Goal: Transaction & Acquisition: Obtain resource

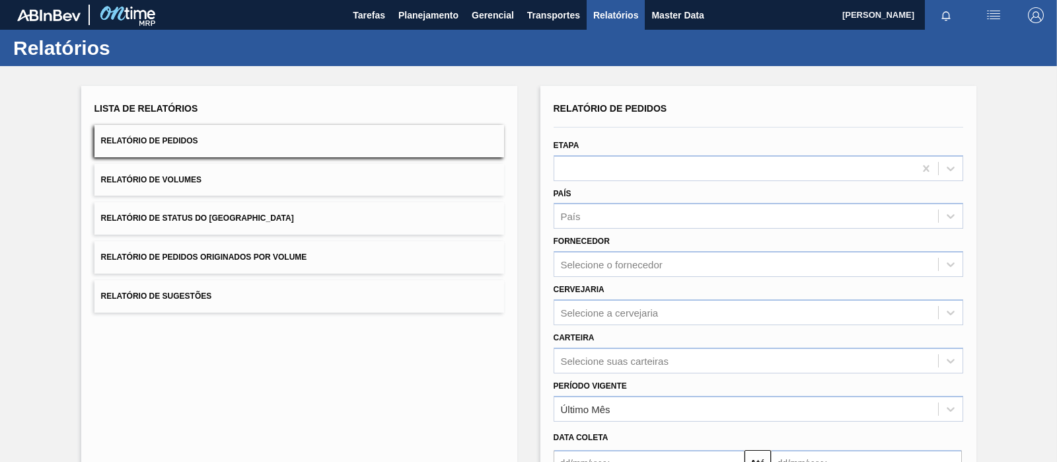
click at [618, 133] on div "Etapa" at bounding box center [759, 157] width 420 height 48
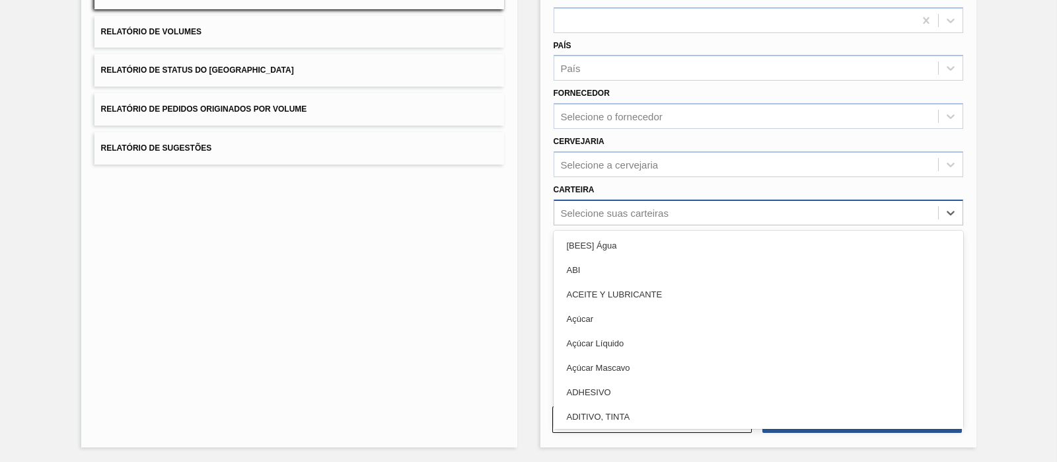
click at [608, 204] on div "Selecione suas carteiras" at bounding box center [747, 212] width 384 height 19
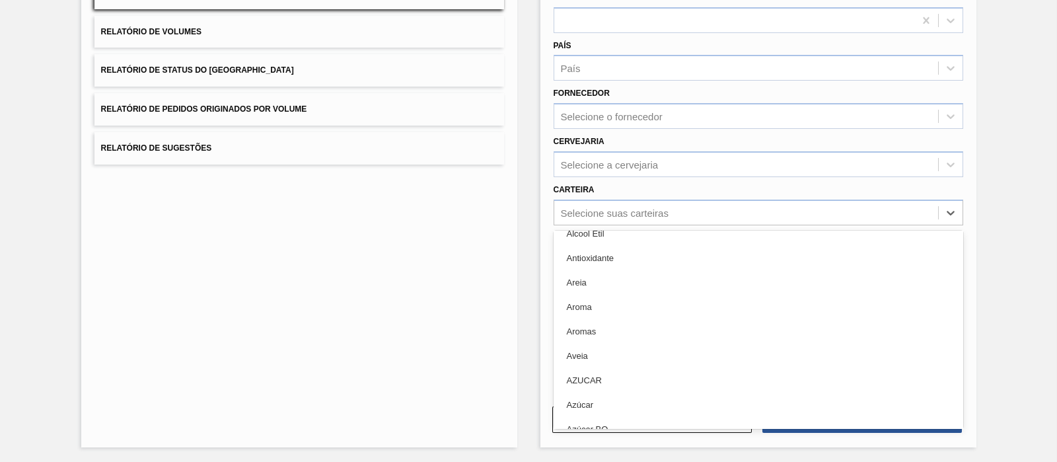
scroll to position [0, 0]
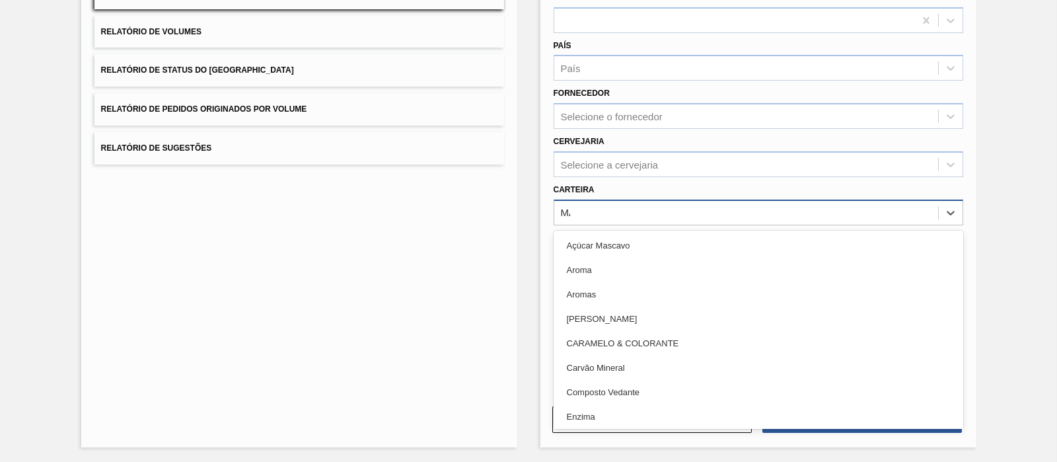
type input "MAL"
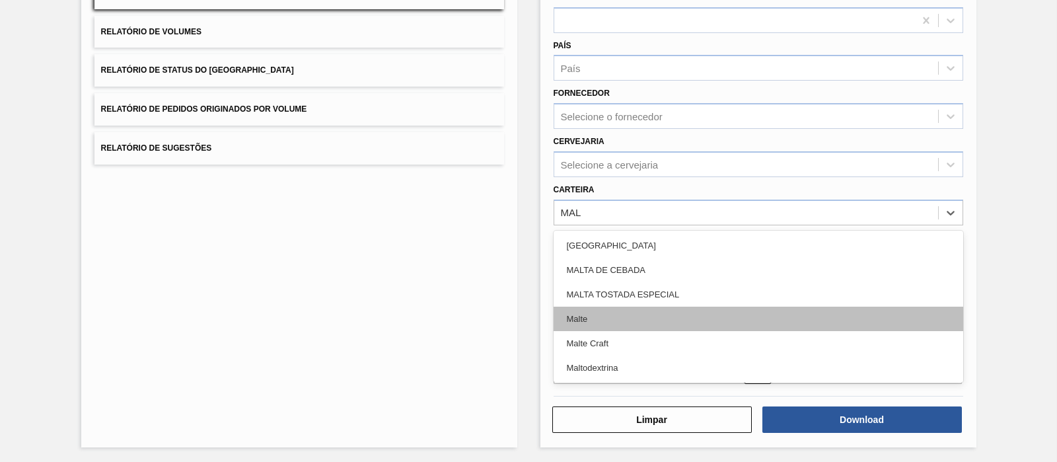
click at [654, 319] on div "Malte" at bounding box center [759, 319] width 410 height 24
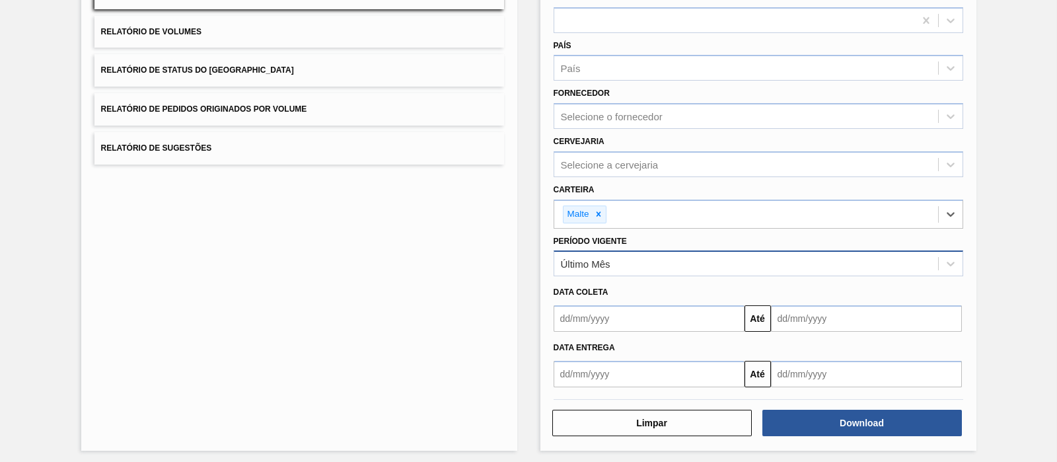
click at [712, 271] on div "Último Mês" at bounding box center [747, 263] width 384 height 19
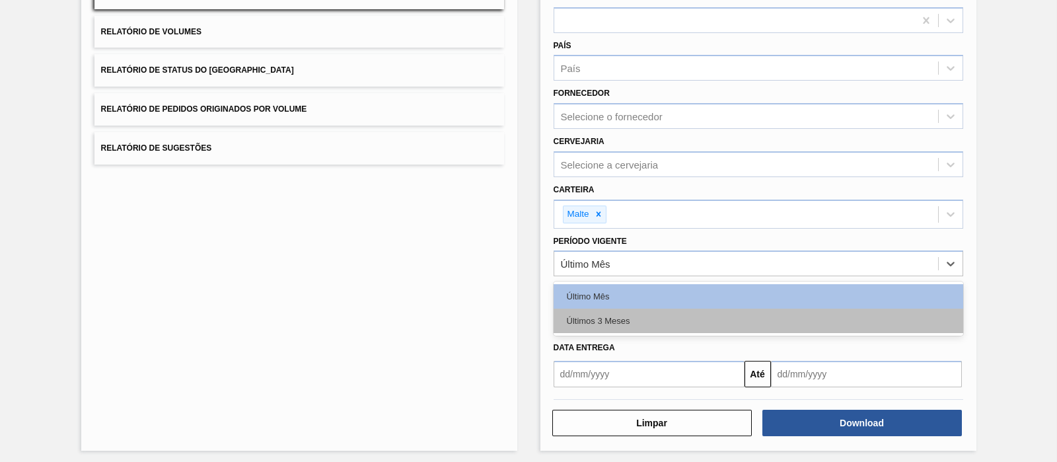
click at [627, 315] on div "Últimos 3 Meses" at bounding box center [759, 321] width 410 height 24
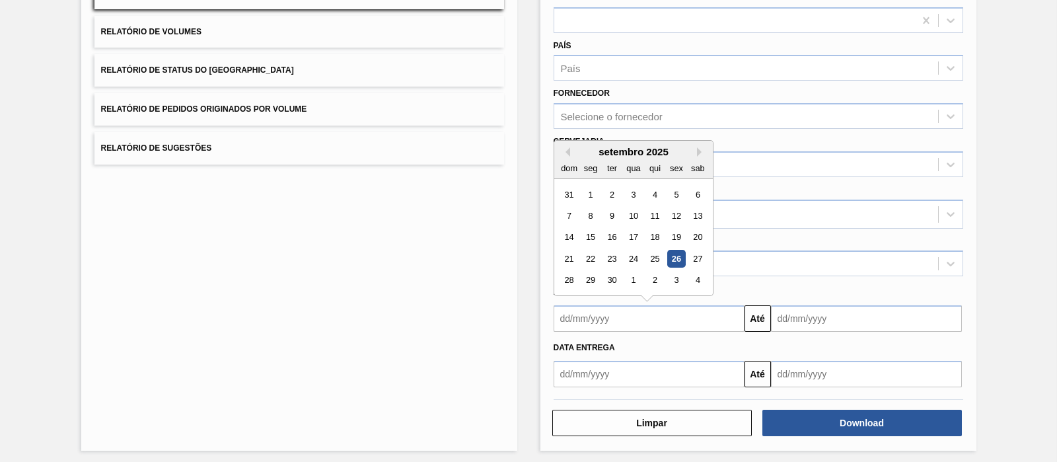
click at [609, 323] on input "text" at bounding box center [649, 318] width 191 height 26
click at [591, 193] on div "1" at bounding box center [591, 195] width 18 height 18
type input "[DATE]"
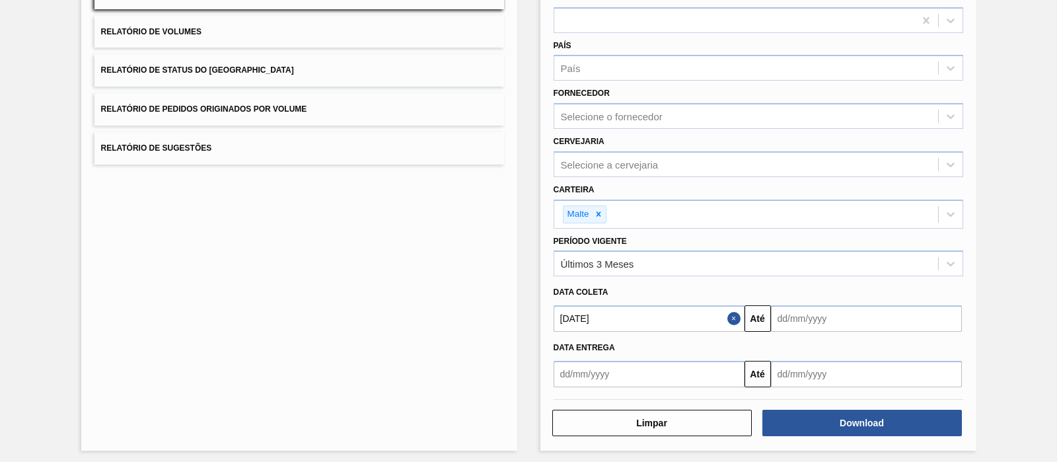
click at [889, 323] on input "text" at bounding box center [866, 318] width 191 height 26
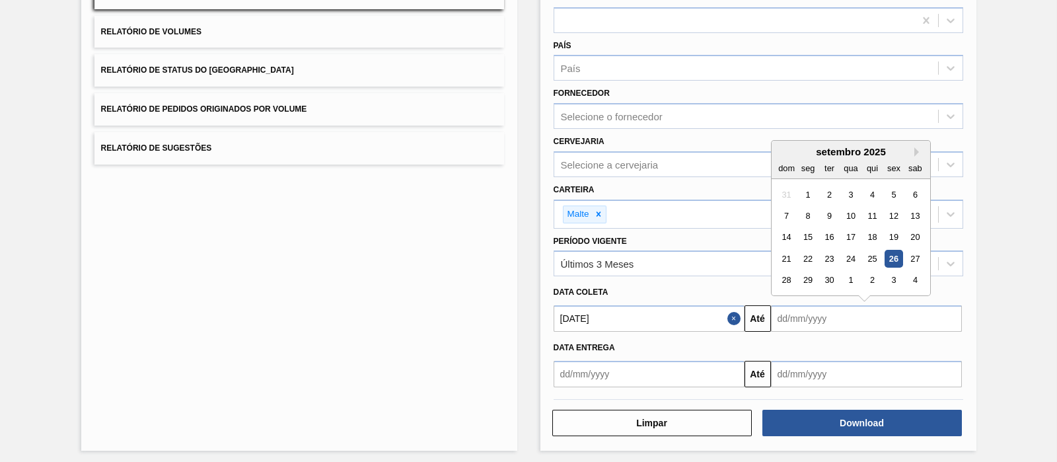
drag, startPoint x: 829, startPoint y: 279, endPoint x: 858, endPoint y: 332, distance: 60.6
click at [828, 279] on div "30" at bounding box center [829, 281] width 18 height 18
type input "[DATE]"
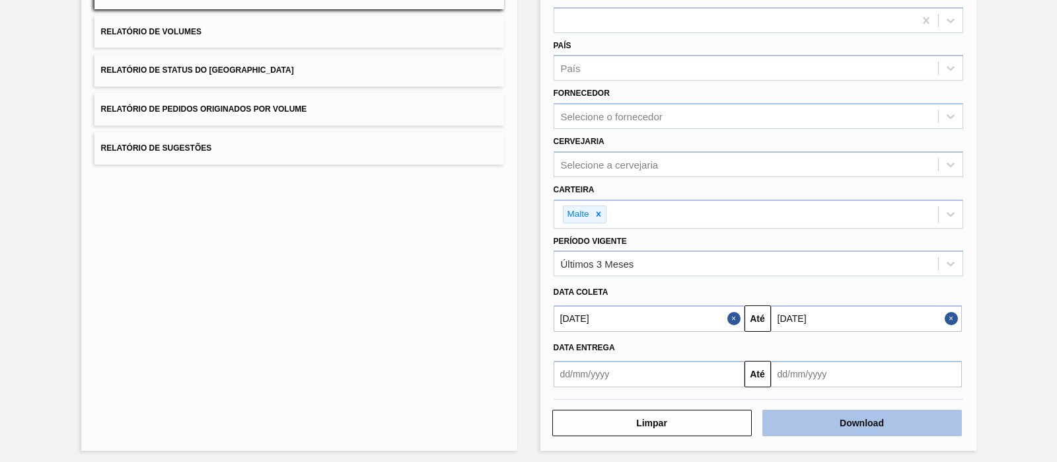
click at [872, 418] on button "Download" at bounding box center [863, 423] width 200 height 26
click at [504, 304] on div "Lista de Relatórios Relatório de Pedidos Relatório de Volumes Relatório de Stat…" at bounding box center [299, 194] width 436 height 513
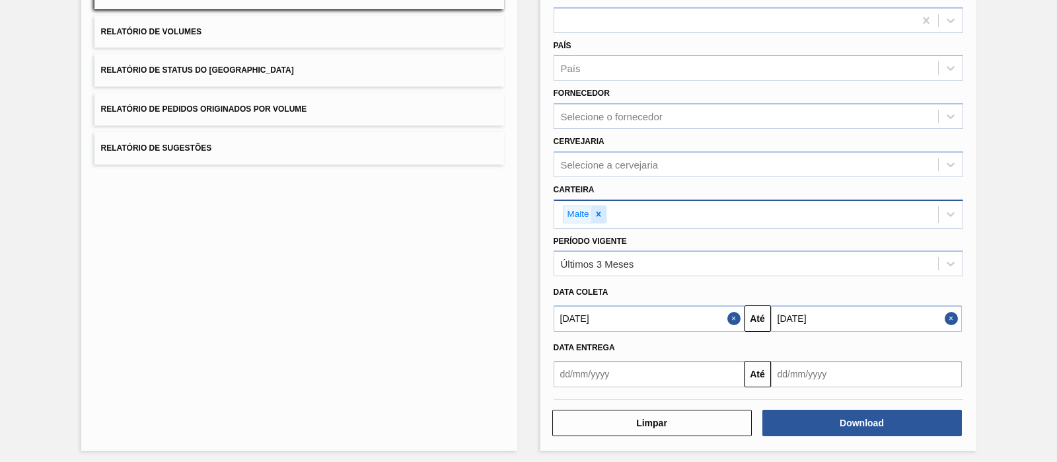
click at [601, 210] on icon at bounding box center [598, 214] width 9 height 9
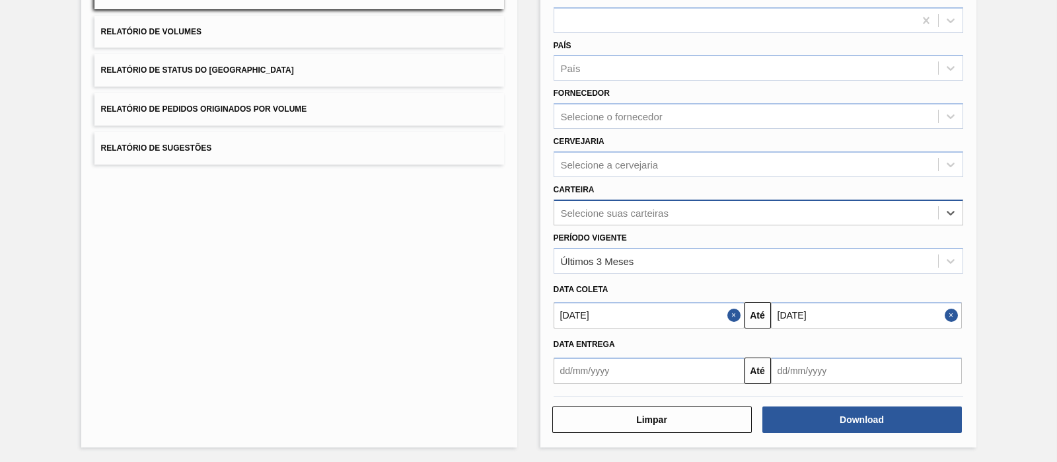
click at [595, 219] on div "Selecione suas carteiras" at bounding box center [747, 212] width 384 height 19
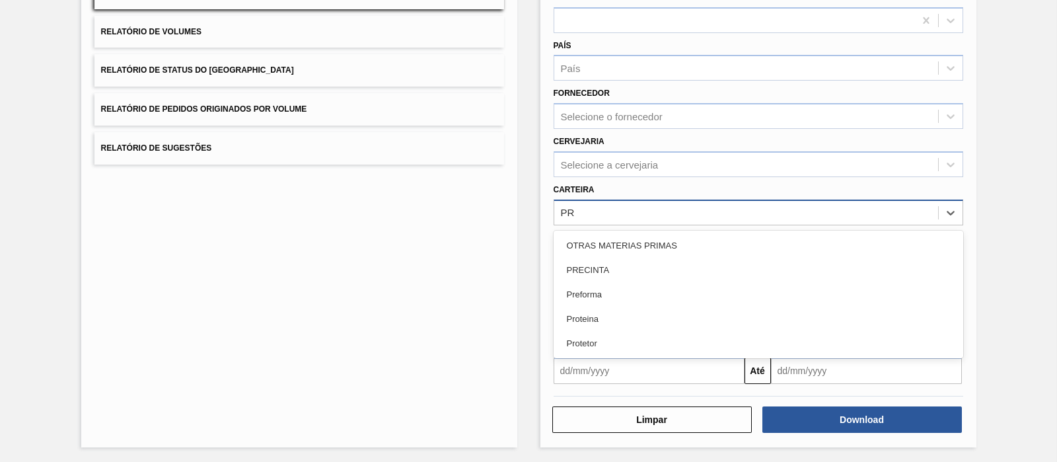
type input "PRE"
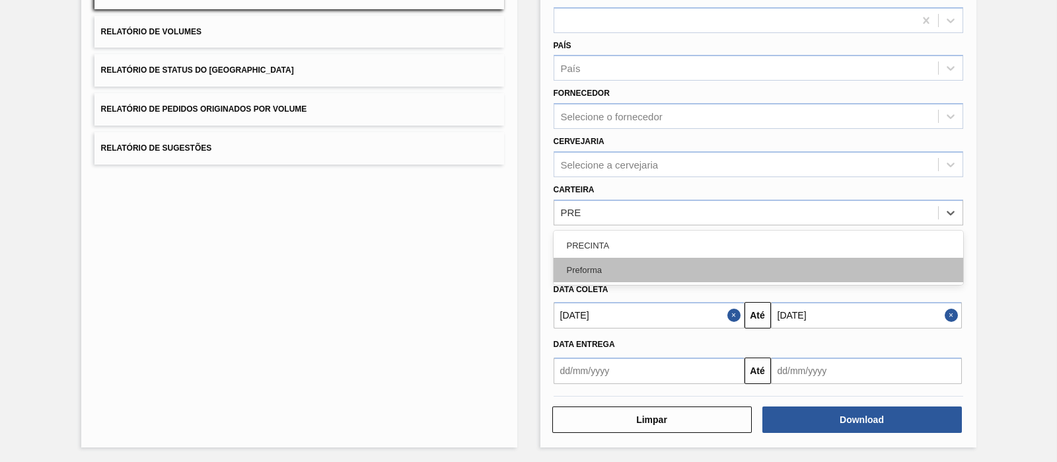
click at [632, 266] on div "Preforma" at bounding box center [759, 270] width 410 height 24
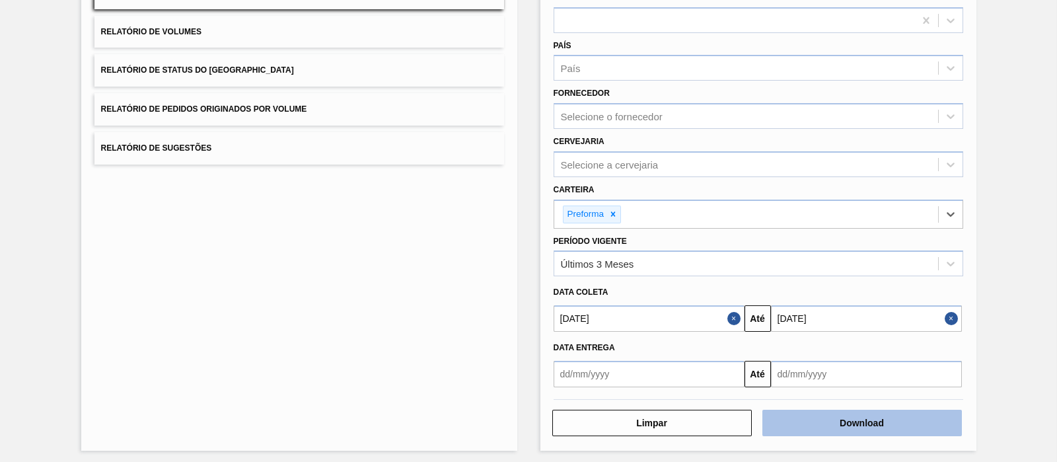
click at [831, 419] on button "Download" at bounding box center [863, 423] width 200 height 26
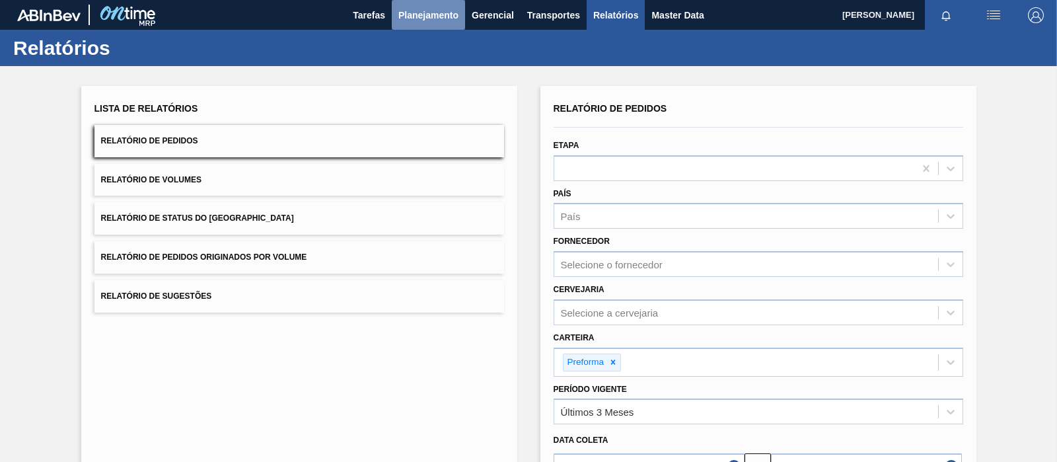
click at [418, 9] on span "Planejamento" at bounding box center [429, 15] width 60 height 16
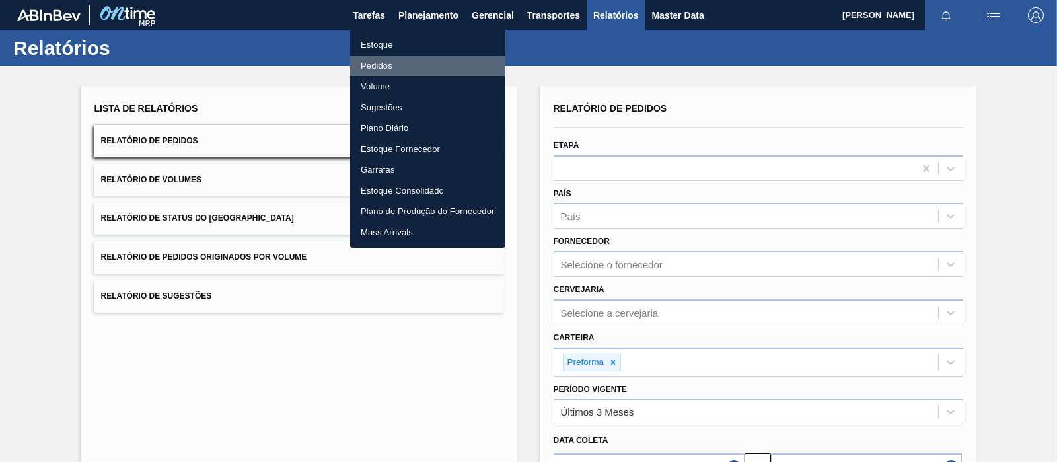
click at [404, 56] on li "Pedidos" at bounding box center [427, 66] width 155 height 21
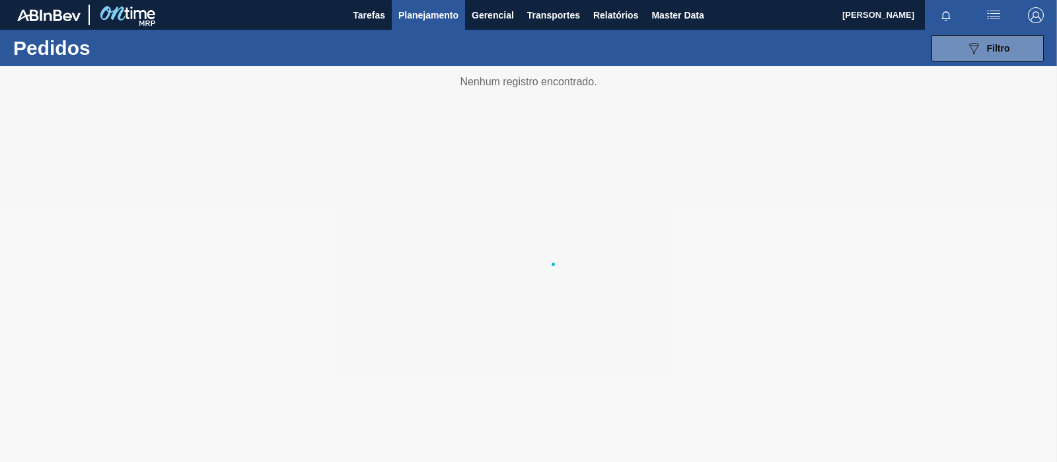
click at [393, 0] on body "Tarefas Planejamento Gerencial Transportes Relatórios Master Data Mateus dos Sa…" at bounding box center [528, 0] width 1057 height 0
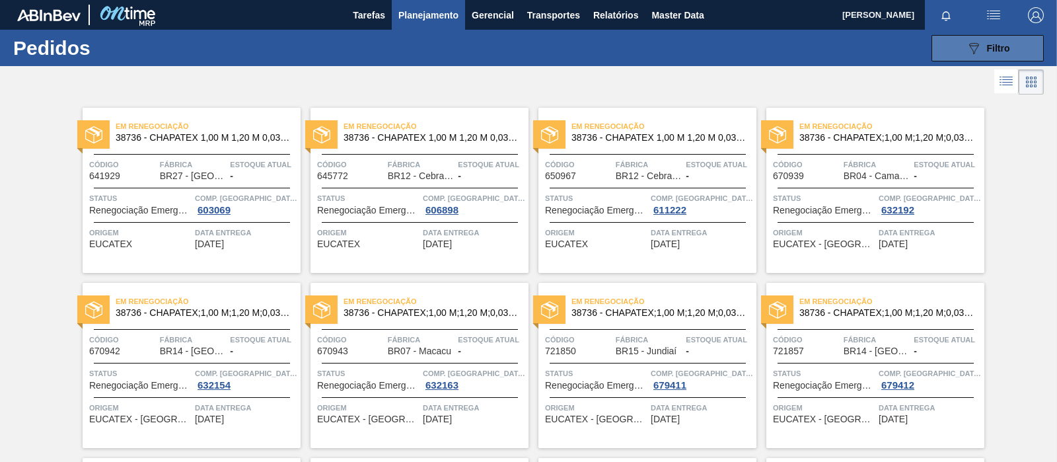
click at [991, 54] on div "089F7B8B-B2A5-4AFE-B5C0-19BA573D28AC Filtro" at bounding box center [988, 48] width 44 height 16
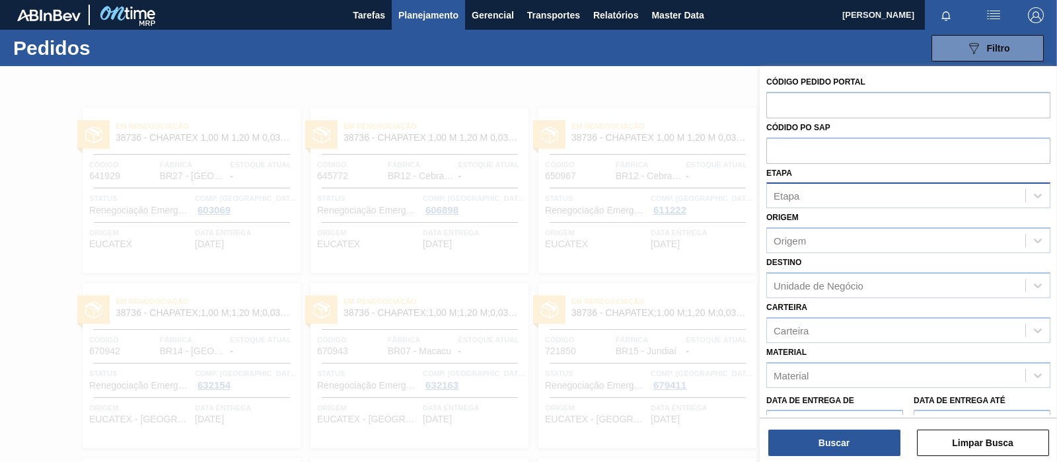
click at [826, 200] on div "Etapa" at bounding box center [896, 195] width 258 height 19
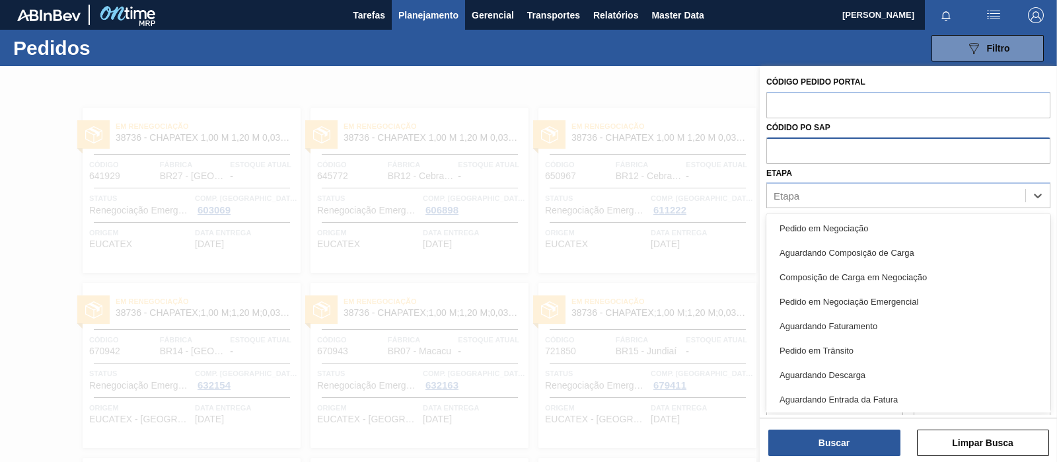
click at [816, 162] on input "text" at bounding box center [909, 149] width 284 height 25
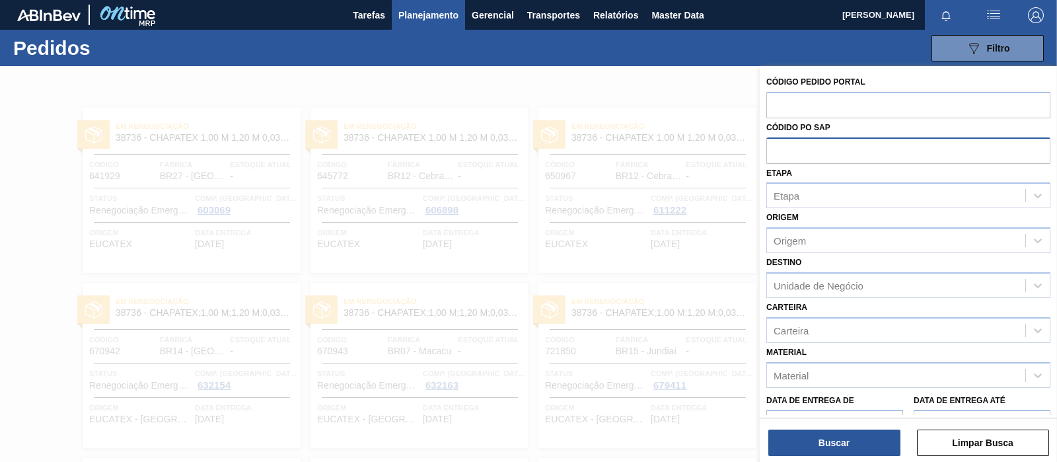
paste input "5800375352"
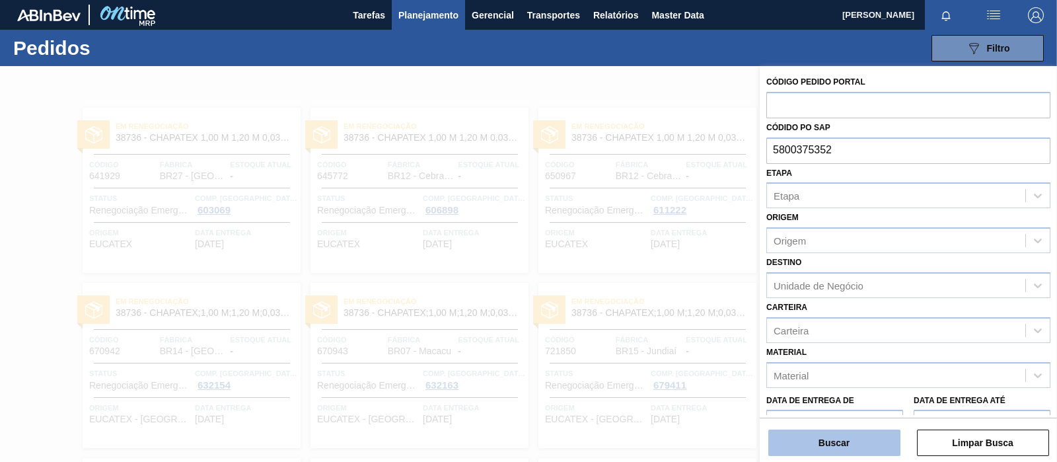
type input "5800375352"
click at [858, 444] on button "Buscar" at bounding box center [835, 443] width 132 height 26
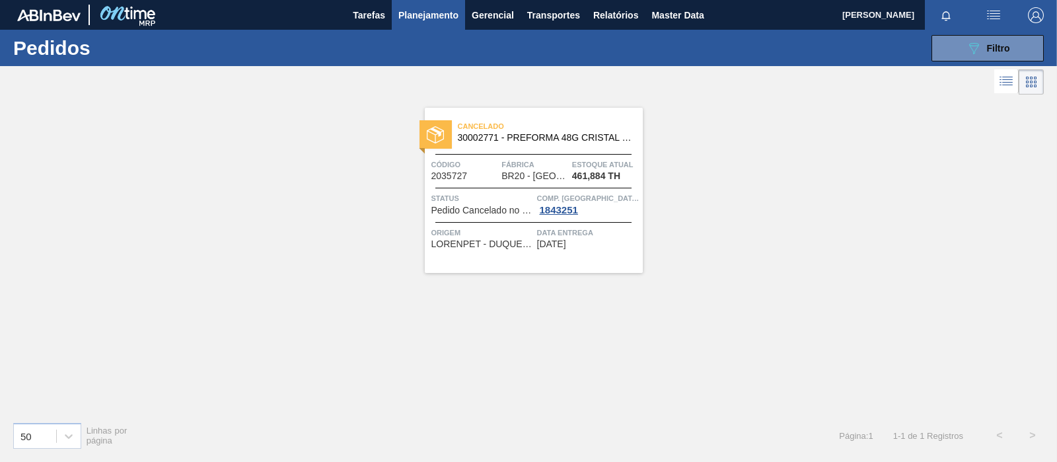
click at [534, 129] on span "Cancelado" at bounding box center [550, 126] width 185 height 13
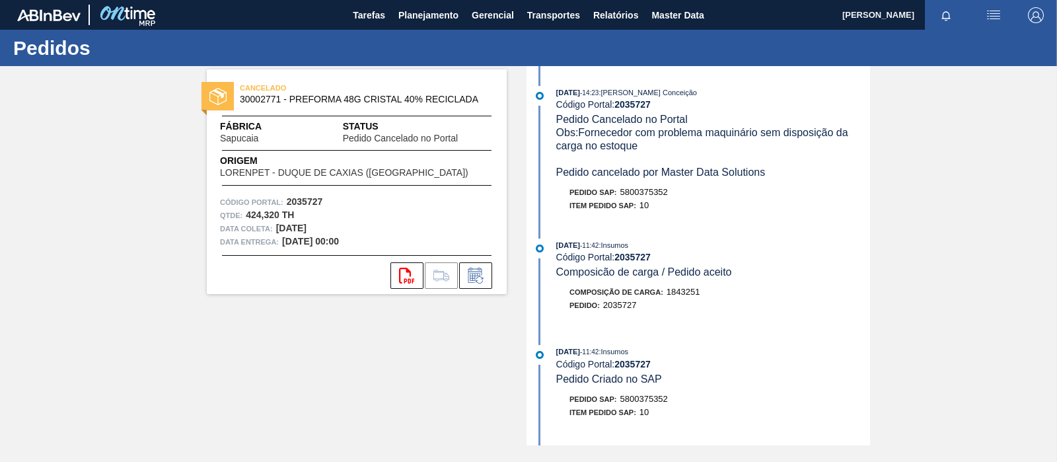
click at [430, 347] on div "CANCELADO 30002771 - PREFORMA 48G CRISTAL 40% RECICLADA Fábrica Sapucaia Status…" at bounding box center [347, 255] width 320 height 379
click at [420, 12] on span "Planejamento" at bounding box center [429, 15] width 60 height 16
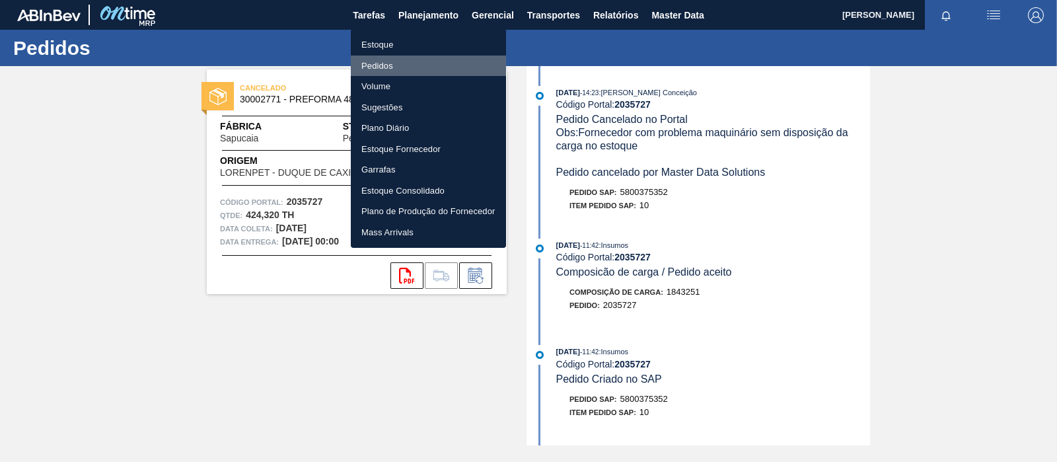
click at [393, 66] on li "Pedidos" at bounding box center [428, 66] width 155 height 21
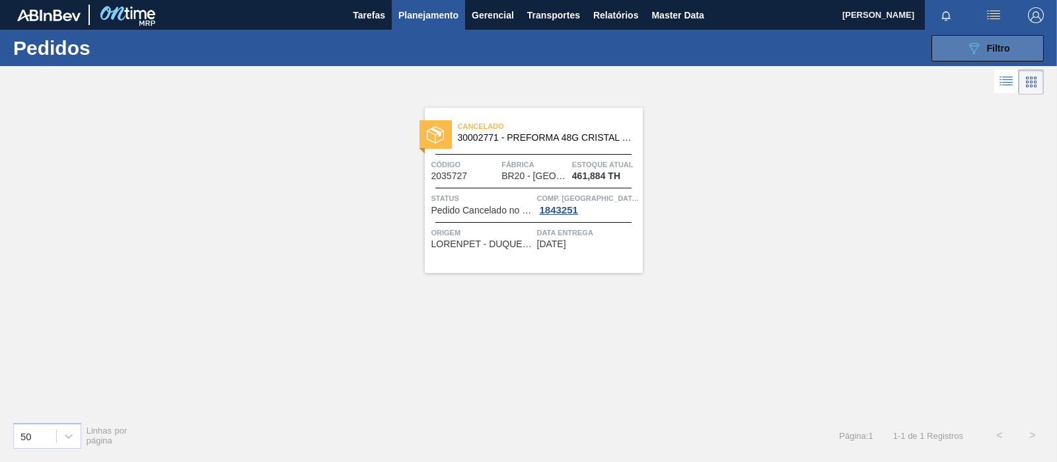
click at [972, 41] on icon "089F7B8B-B2A5-4AFE-B5C0-19BA573D28AC" at bounding box center [974, 48] width 16 height 16
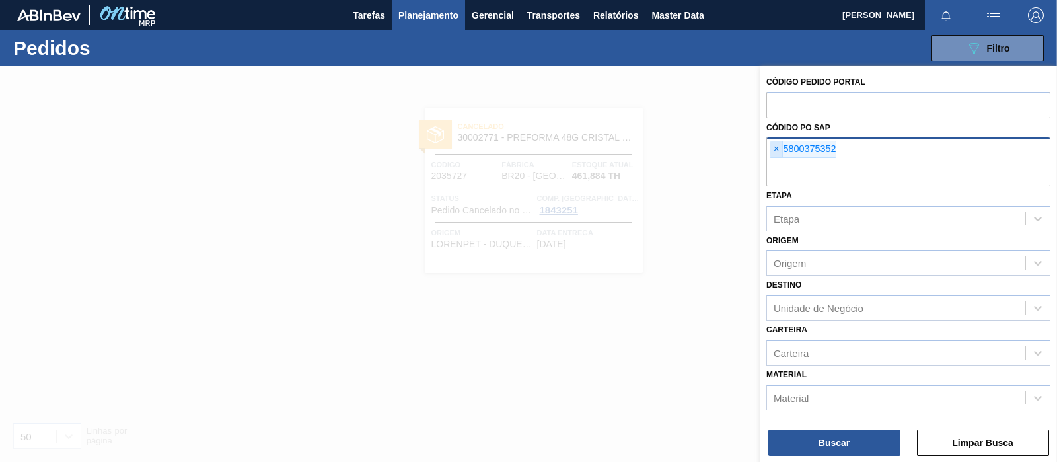
click at [778, 152] on span "×" at bounding box center [777, 149] width 13 height 16
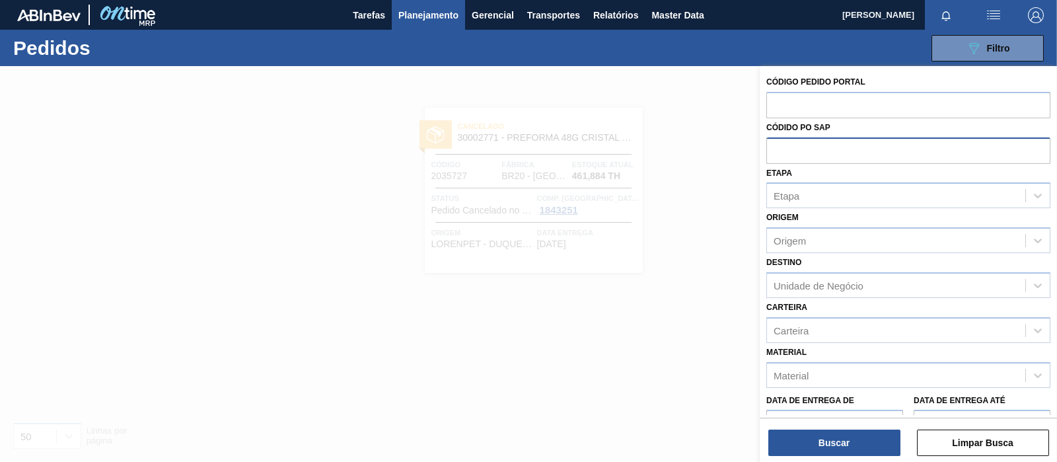
click at [811, 140] on input "text" at bounding box center [909, 149] width 284 height 25
paste input "text"
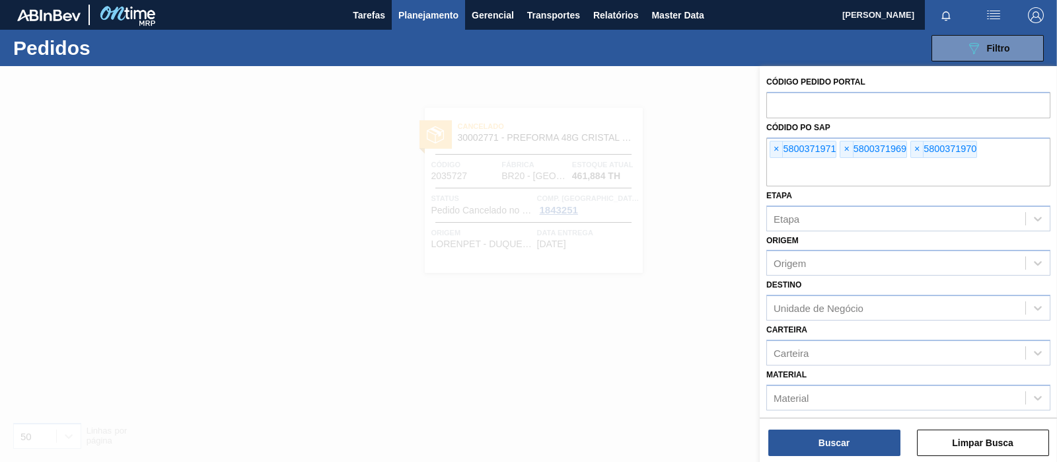
drag, startPoint x: 313, startPoint y: 377, endPoint x: 406, endPoint y: 328, distance: 105.2
click at [313, 377] on div at bounding box center [528, 297] width 1057 height 462
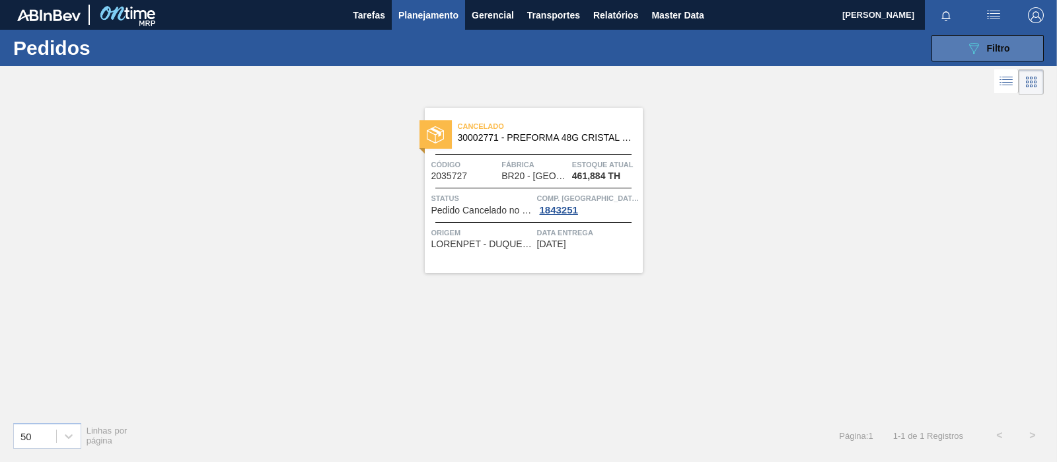
click at [1005, 48] on span "Filtro" at bounding box center [998, 48] width 23 height 11
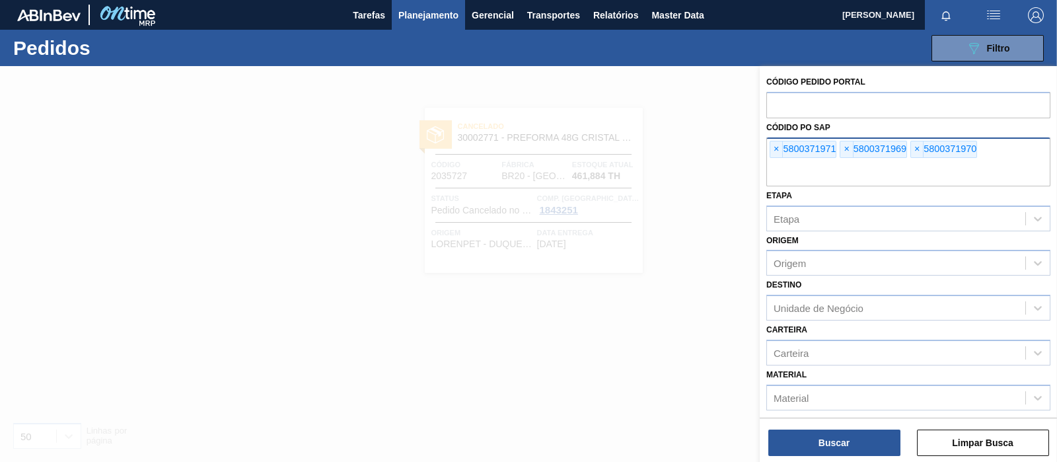
click at [814, 171] on input "text" at bounding box center [909, 173] width 284 height 25
paste input "5800372611"
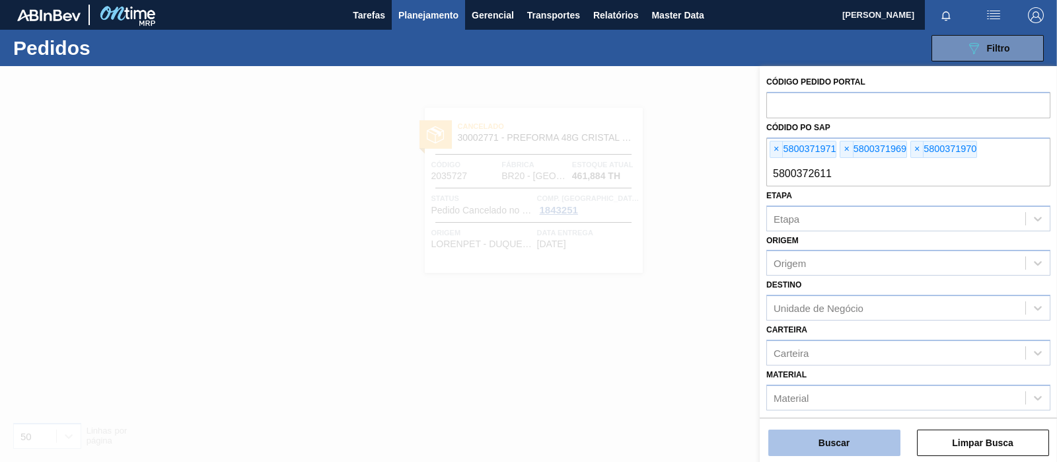
type input "5800372611"
click at [829, 446] on button "Buscar" at bounding box center [835, 443] width 132 height 26
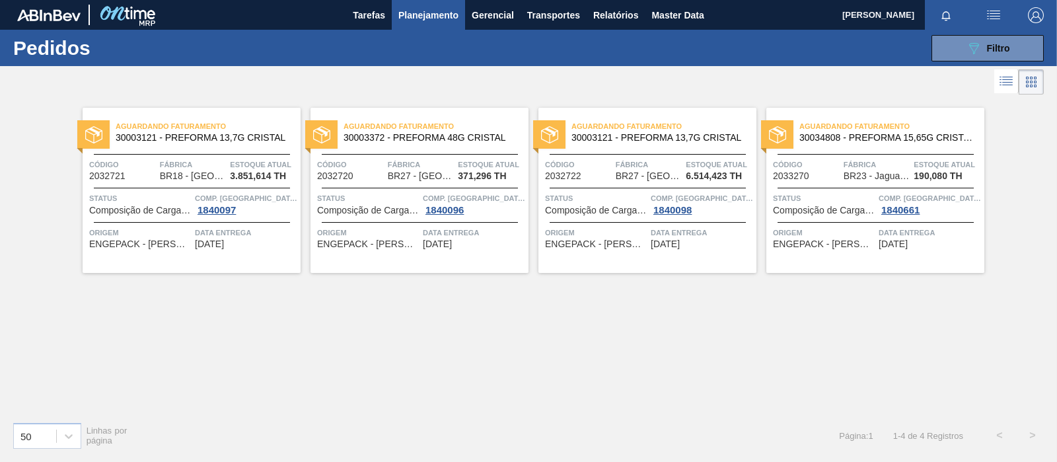
click at [1006, 90] on li at bounding box center [1007, 81] width 24 height 24
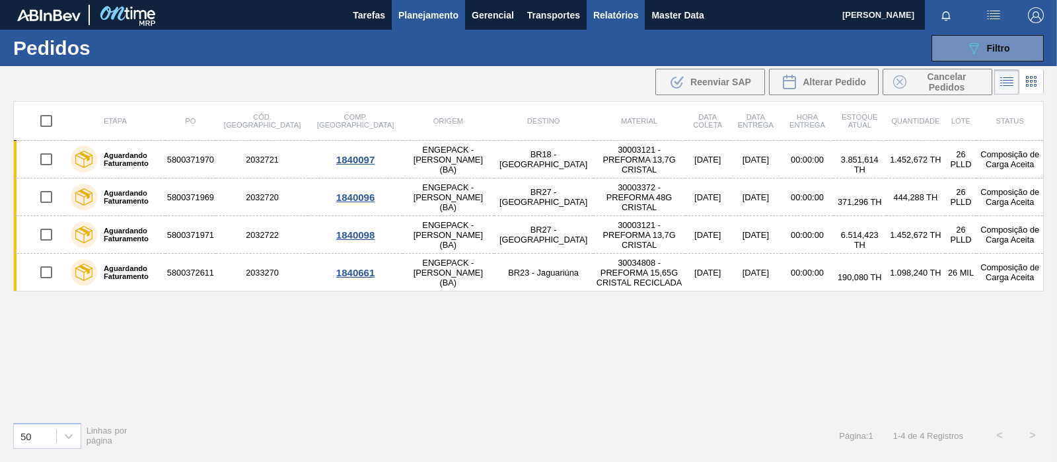
click at [627, 8] on span "Relatórios" at bounding box center [616, 15] width 45 height 16
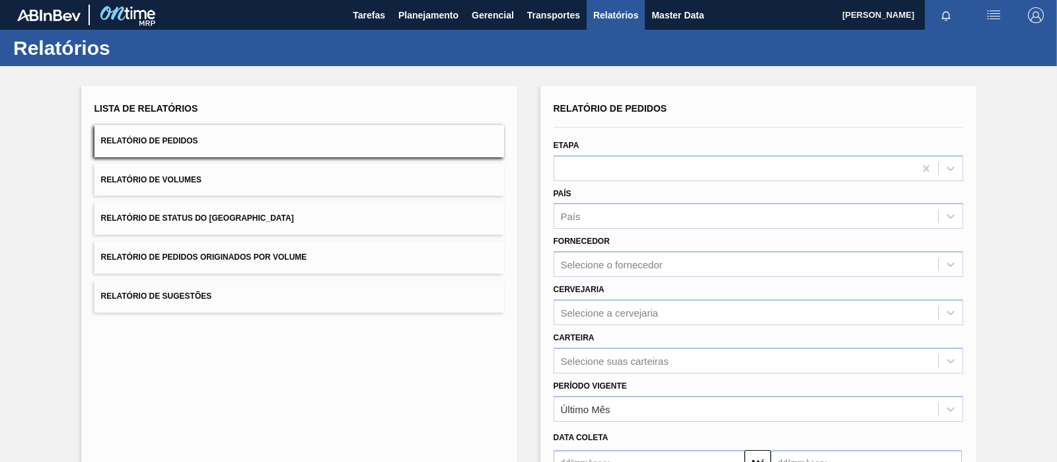
scroll to position [148, 0]
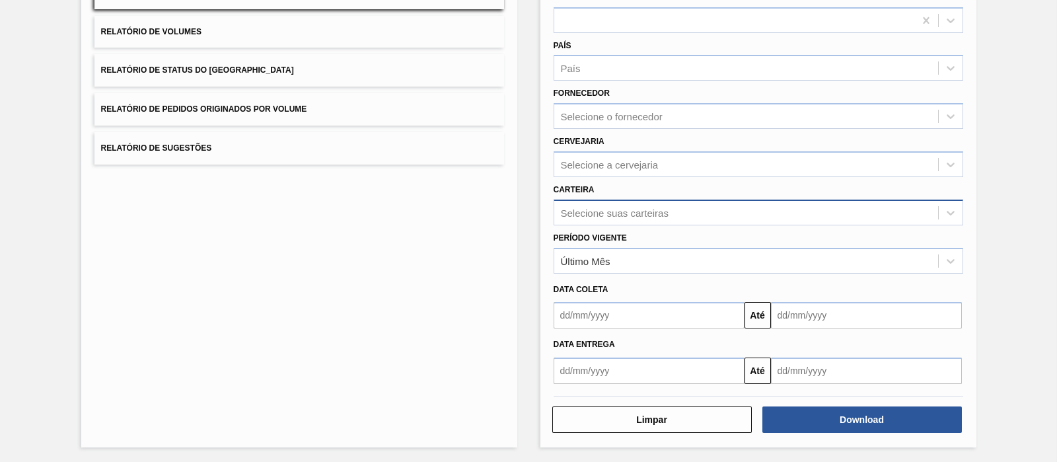
click at [611, 213] on div "Selecione suas carteiras" at bounding box center [615, 212] width 108 height 11
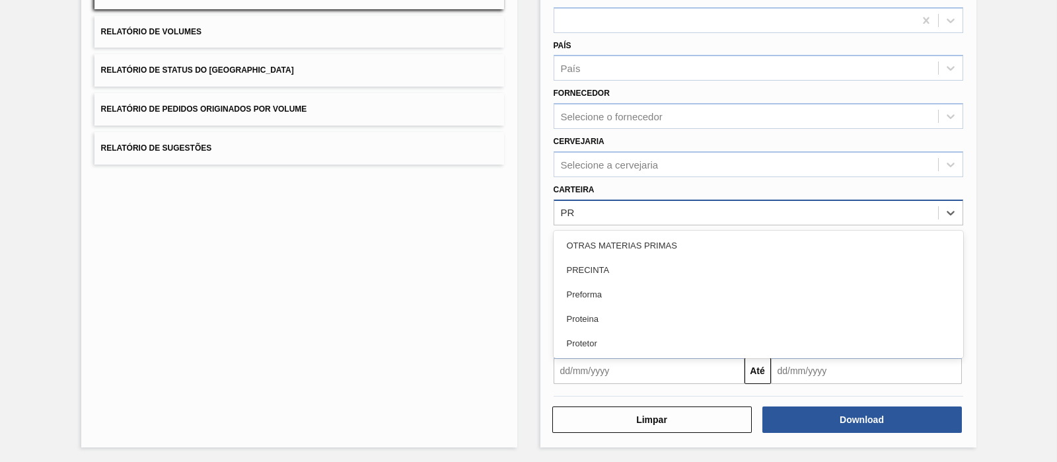
type input "PRE"
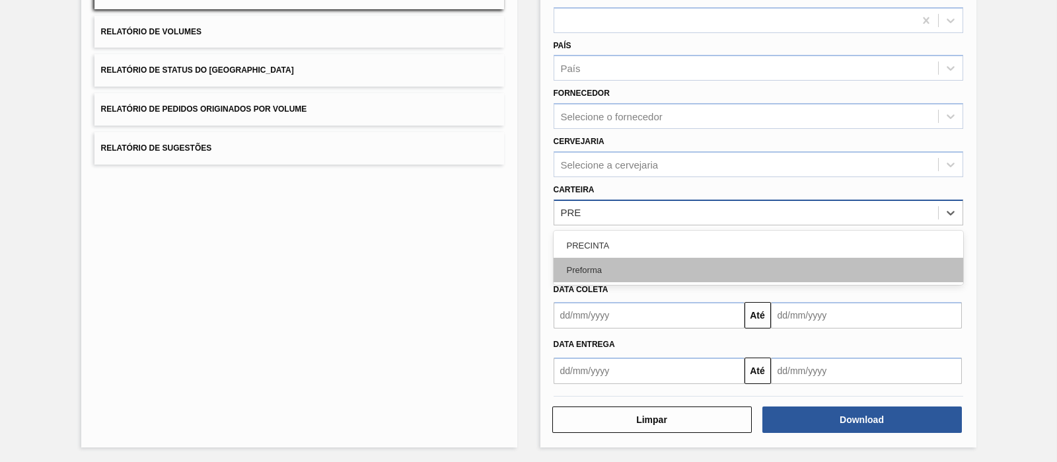
click at [600, 258] on div "Preforma" at bounding box center [759, 270] width 410 height 24
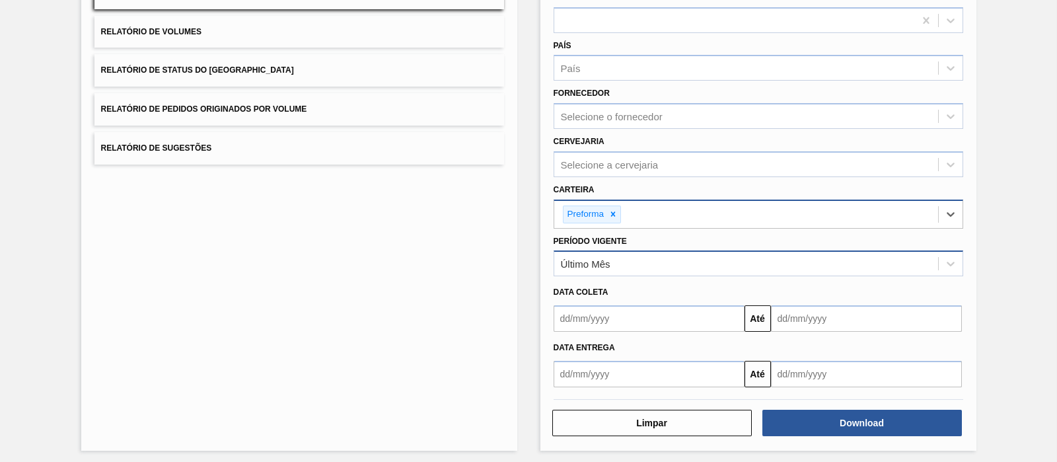
click at [658, 256] on div "Último Mês" at bounding box center [747, 263] width 384 height 19
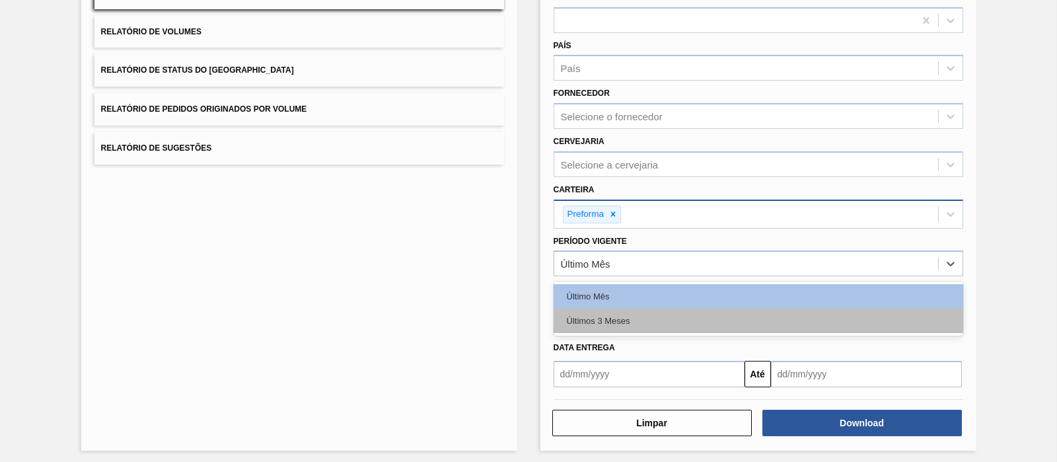
click at [627, 321] on div "Últimos 3 Meses" at bounding box center [759, 321] width 410 height 24
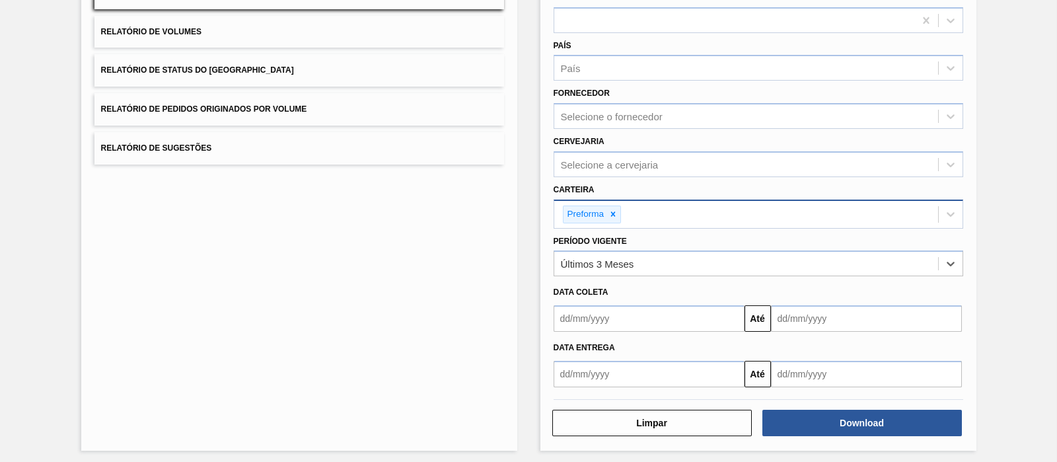
click at [724, 313] on input "text" at bounding box center [649, 318] width 191 height 26
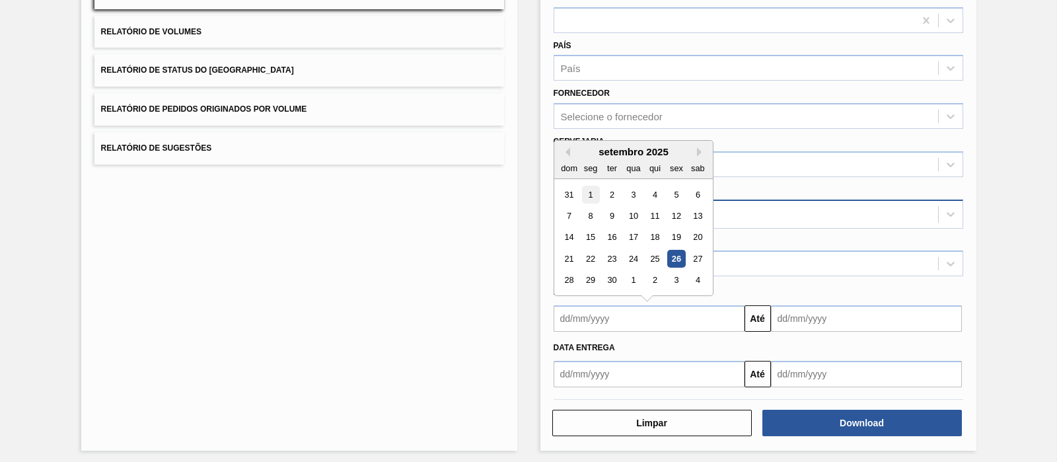
click at [586, 186] on div "1" at bounding box center [591, 195] width 18 height 18
type input "[DATE]"
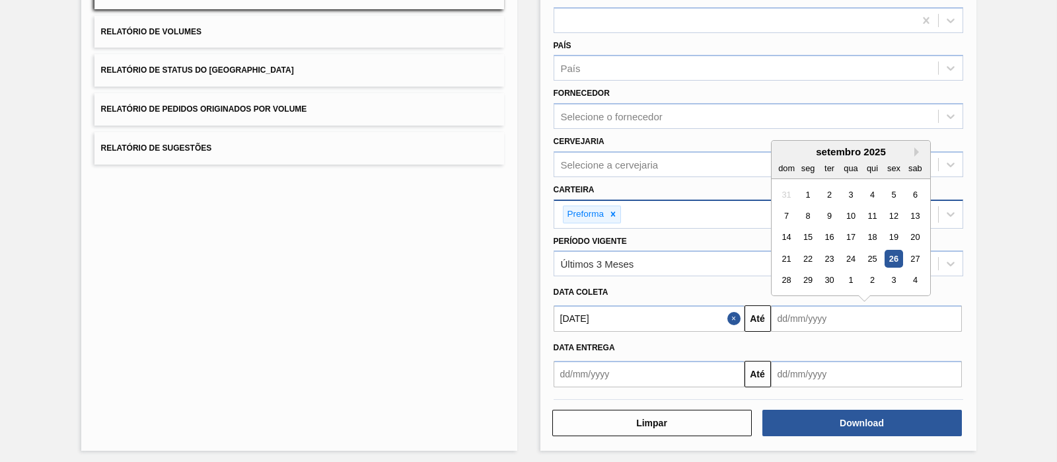
click at [813, 311] on input "text" at bounding box center [866, 318] width 191 height 26
click at [820, 279] on div "30" at bounding box center [829, 281] width 18 height 18
type input "[DATE]"
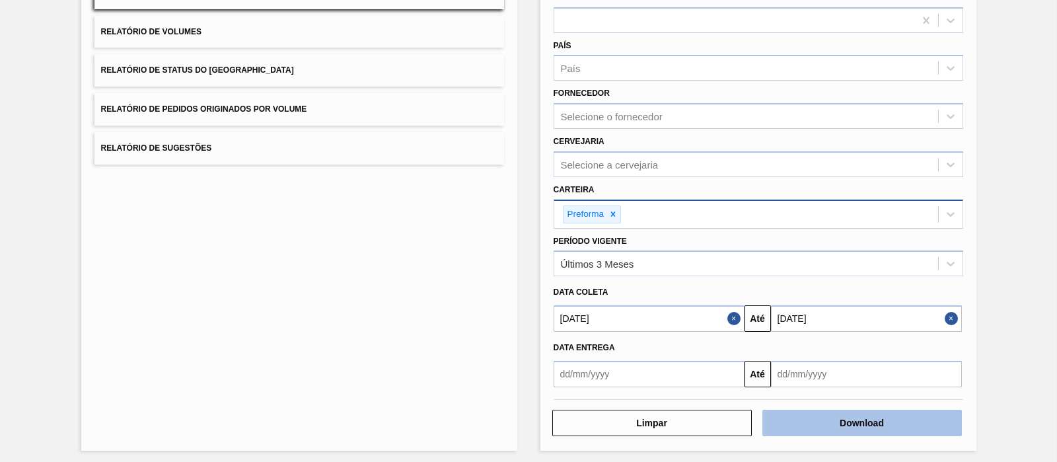
click at [857, 414] on button "Download" at bounding box center [863, 423] width 200 height 26
